Goal: Task Accomplishment & Management: Complete application form

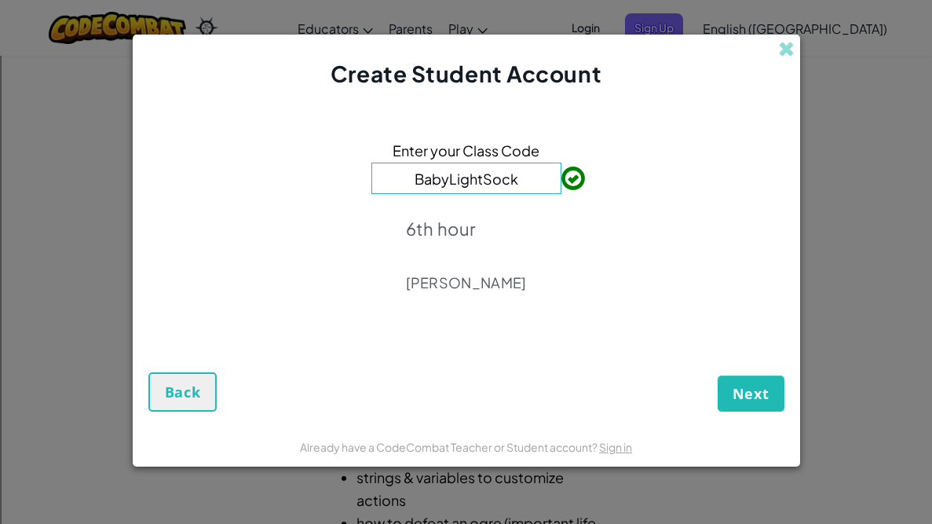
click at [758, 247] on div "Enter your Class Code BabyLightSock 6th hour [PERSON_NAME]" at bounding box center [466, 221] width 636 height 233
click at [746, 384] on span "Next" at bounding box center [751, 393] width 37 height 19
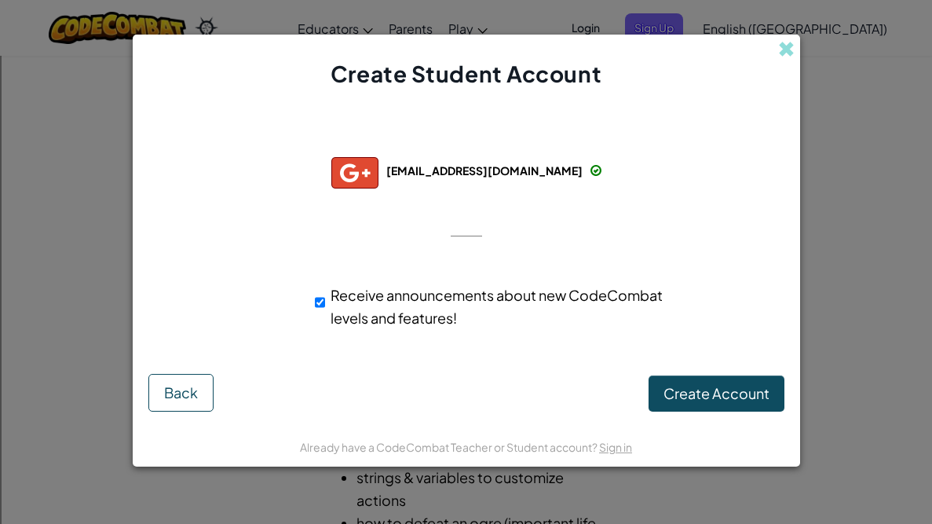
click at [461, 262] on div "Successfully connected with: [EMAIL_ADDRESS][DOMAIN_NAME] [EMAIL_ADDRESS][DOMAI…" at bounding box center [466, 237] width 628 height 264
click at [471, 252] on div "Successfully connected with: [EMAIL_ADDRESS][DOMAIN_NAME] [EMAIL_ADDRESS][DOMAI…" at bounding box center [466, 237] width 628 height 264
click at [788, 49] on span at bounding box center [786, 49] width 16 height 16
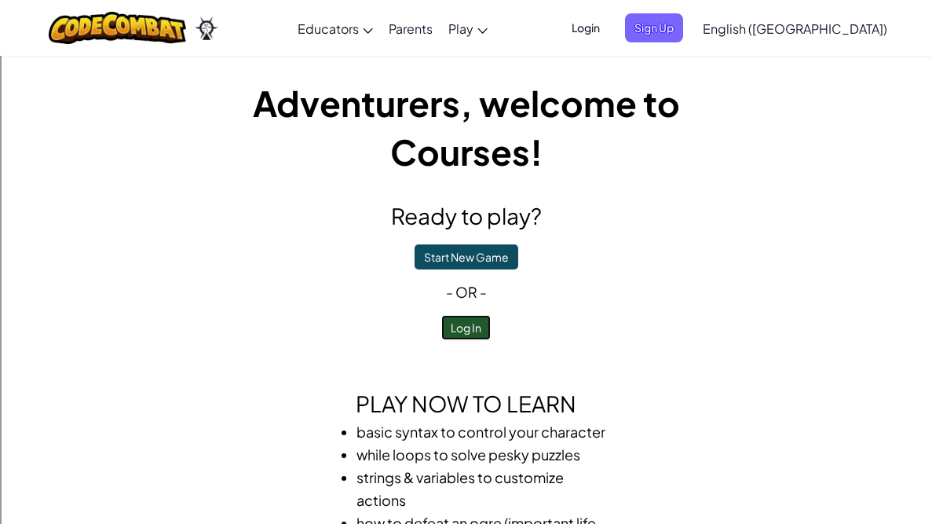
click at [480, 318] on button "Log In" at bounding box center [465, 327] width 49 height 25
